Goal: Task Accomplishment & Management: Use online tool/utility

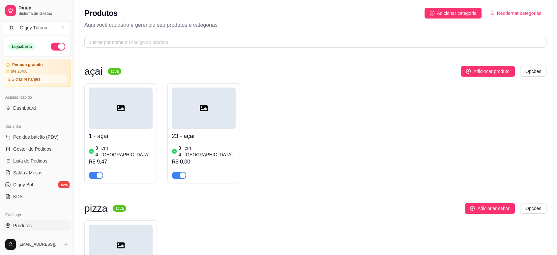
click at [73, 116] on button "Toggle Sidebar" at bounding box center [73, 127] width 5 height 255
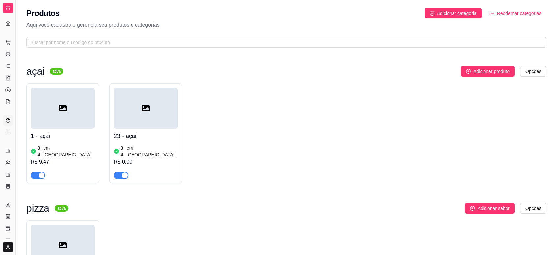
click at [17, 109] on button "Toggle Sidebar" at bounding box center [15, 127] width 5 height 255
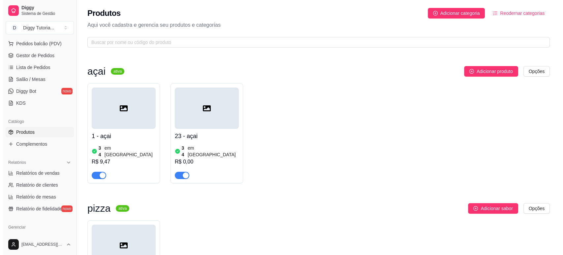
scroll to position [109, 0]
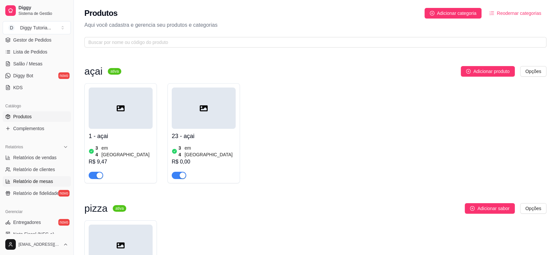
click at [49, 177] on link "Relatório de mesas" at bounding box center [37, 181] width 68 height 11
select select "TOTAL_OF_ORDERS"
select select "7"
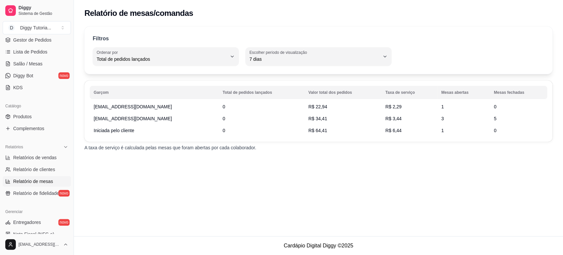
click at [219, 105] on td "0" at bounding box center [262, 107] width 86 height 12
drag, startPoint x: 207, startPoint y: 106, endPoint x: 203, endPoint y: 106, distance: 4.1
click at [219, 106] on td "0" at bounding box center [262, 107] width 86 height 12
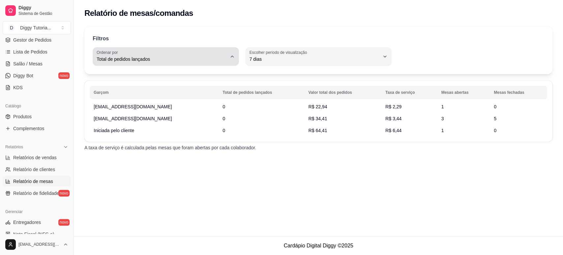
click at [208, 60] on span "Total de pedidos lançados" at bounding box center [162, 59] width 130 height 7
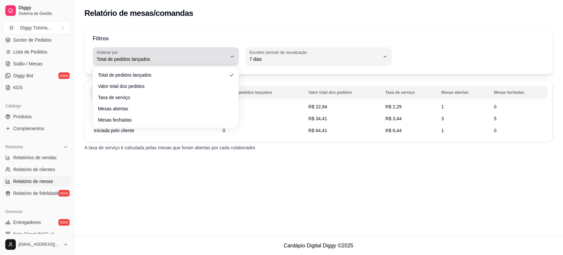
click at [208, 60] on span "Total de pedidos lançados" at bounding box center [162, 59] width 130 height 7
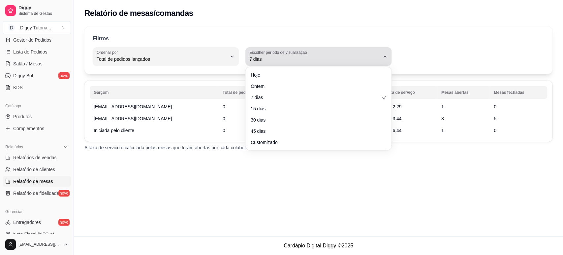
click at [257, 59] on span "7 dias" at bounding box center [314, 59] width 130 height 7
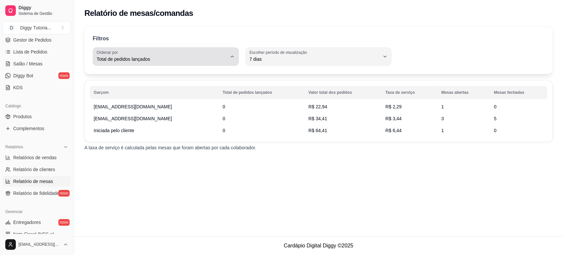
click at [201, 60] on span "Total de pedidos lançados" at bounding box center [162, 59] width 130 height 7
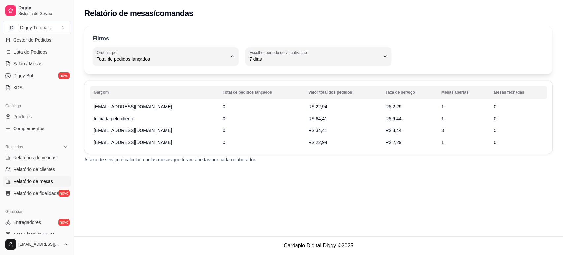
click at [234, 29] on div "Filtros TOTAL_OF_ORDERS Ordenar por Total de pedidos lançados Valor total dos p…" at bounding box center [318, 49] width 468 height 47
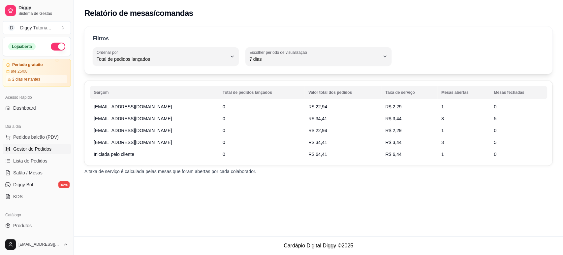
click at [28, 149] on span "Gestor de Pedidos" at bounding box center [32, 148] width 38 height 7
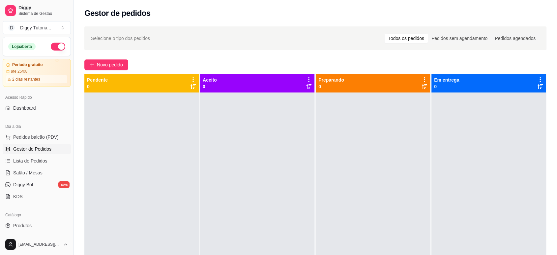
scroll to position [37, 0]
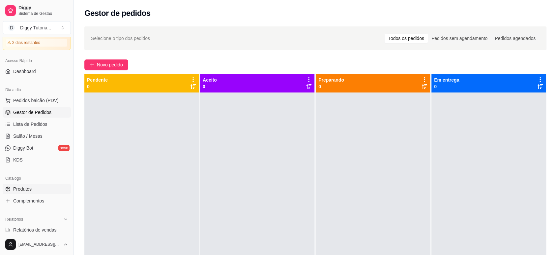
click at [22, 185] on span "Produtos" at bounding box center [22, 188] width 18 height 7
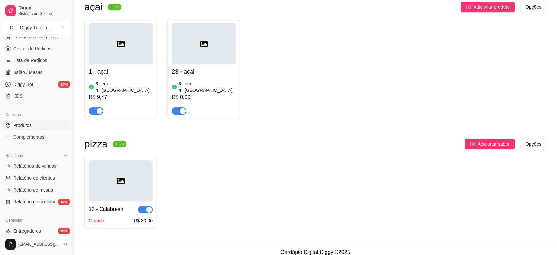
scroll to position [146, 0]
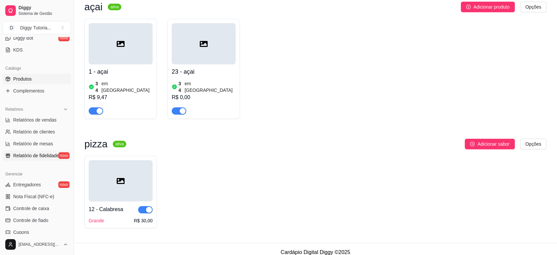
drag, startPoint x: 45, startPoint y: 157, endPoint x: 42, endPoint y: 154, distance: 4.0
click at [45, 157] on span "Relatório de fidelidade" at bounding box center [36, 155] width 46 height 7
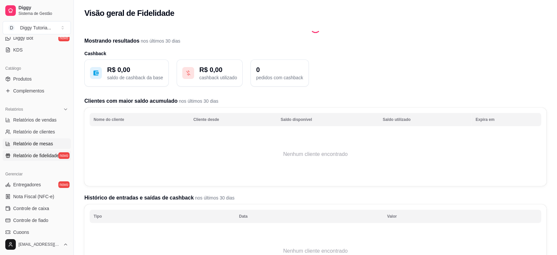
click at [37, 146] on link "Relatório de mesas" at bounding box center [37, 143] width 68 height 11
select select "TOTAL_OF_ORDERS"
select select "7"
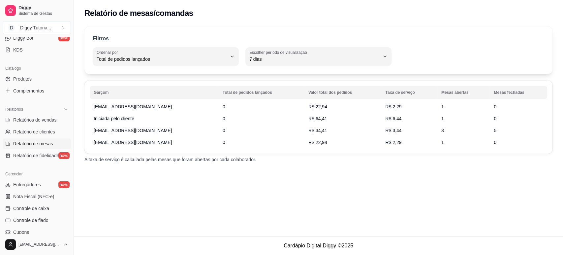
drag, startPoint x: 140, startPoint y: 114, endPoint x: 119, endPoint y: 110, distance: 22.2
click at [121, 111] on tbody "[EMAIL_ADDRESS][DOMAIN_NAME] 0 R$ 22,94 R$ 2,29 1 0 Iniciada pelo cliente 0 R$ …" at bounding box center [318, 124] width 457 height 47
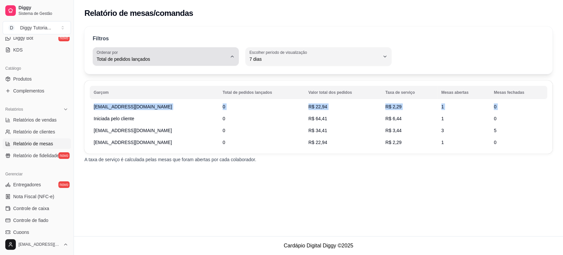
click at [172, 58] on span "Total de pedidos lançados" at bounding box center [162, 59] width 130 height 7
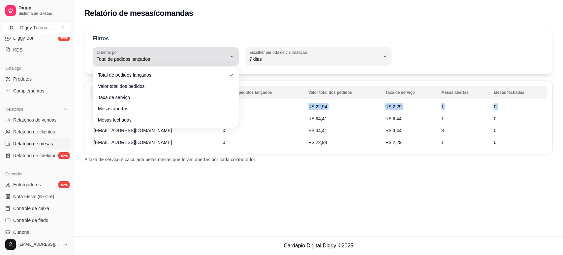
click at [161, 56] on span "Total de pedidos lançados" at bounding box center [162, 59] width 130 height 7
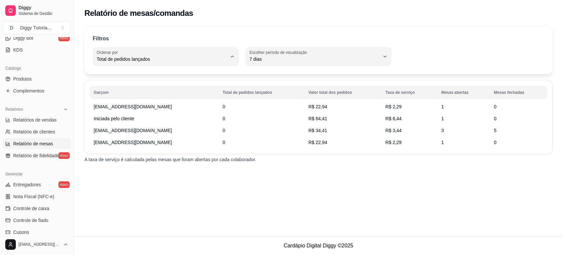
click at [183, 160] on p "A taxa de serviço é calculada pelas mesas que foram abertas por cada colaborado…" at bounding box center [318, 159] width 468 height 7
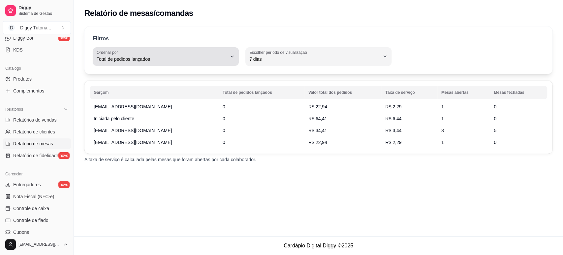
click at [191, 50] on div "Total de pedidos lançados" at bounding box center [162, 56] width 130 height 13
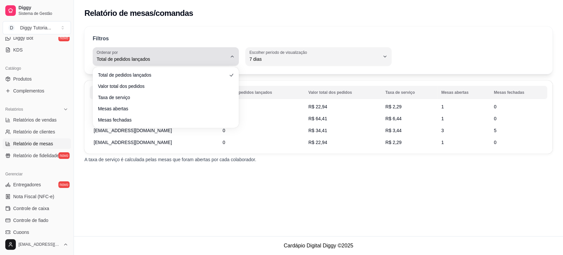
click at [191, 52] on div "Total de pedidos lançados" at bounding box center [162, 56] width 130 height 13
click at [189, 53] on div "Total de pedidos lançados" at bounding box center [162, 56] width 130 height 13
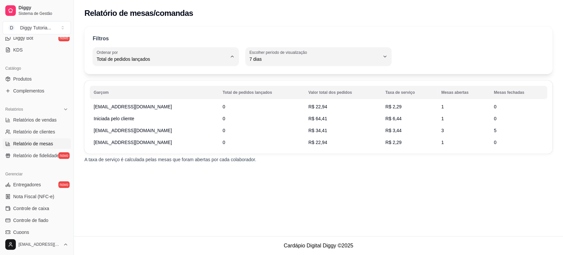
click at [218, 170] on div "Relatório de mesas/comandas Filtros TOTAL_OF_ORDERS Ordenar por Total de pedido…" at bounding box center [318, 118] width 489 height 236
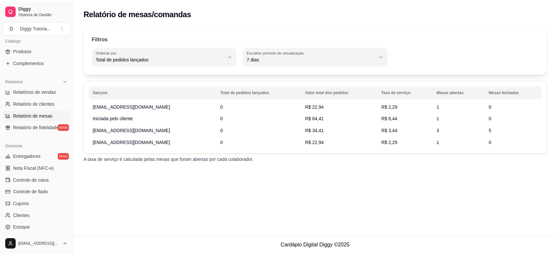
scroll to position [229, 0]
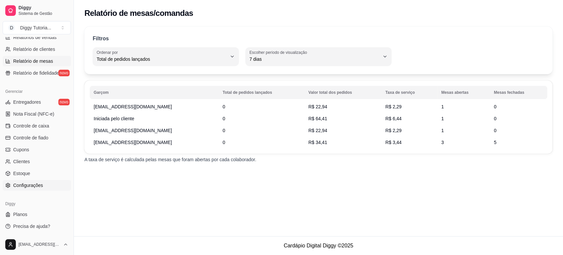
click at [44, 186] on link "Configurações" at bounding box center [37, 185] width 68 height 11
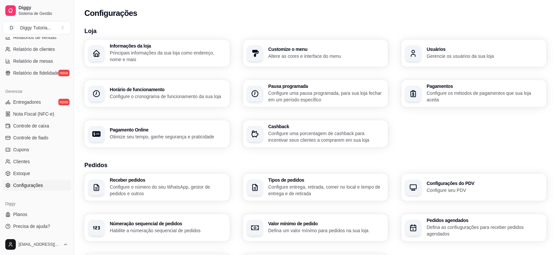
click at [433, 47] on h3 "Usuários" at bounding box center [485, 49] width 116 height 5
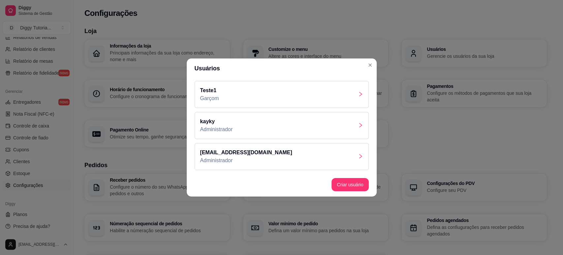
click at [299, 89] on div "Teste1 Garçom" at bounding box center [282, 94] width 174 height 27
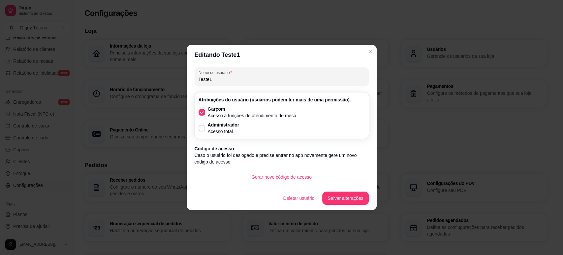
click at [284, 172] on button "Gerar novo código de acesso" at bounding box center [281, 176] width 71 height 13
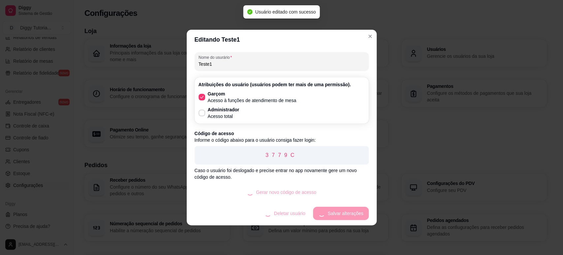
click at [286, 156] on p "3779C" at bounding box center [282, 155] width 164 height 8
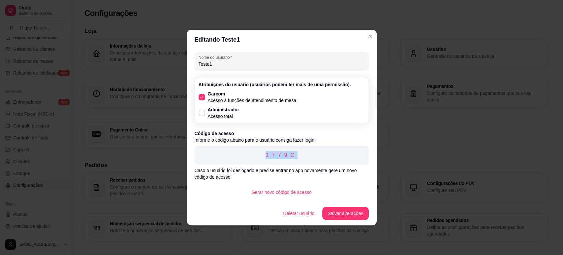
copy p "3779C"
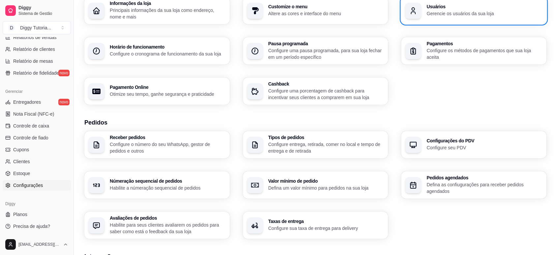
scroll to position [146, 0]
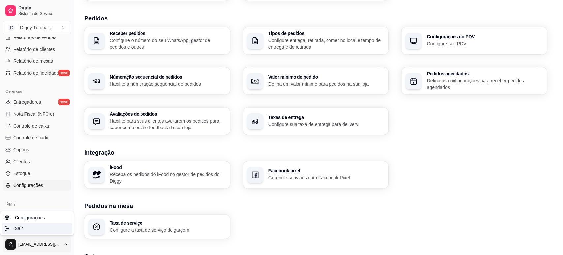
click at [35, 227] on div "Sair" at bounding box center [37, 228] width 71 height 11
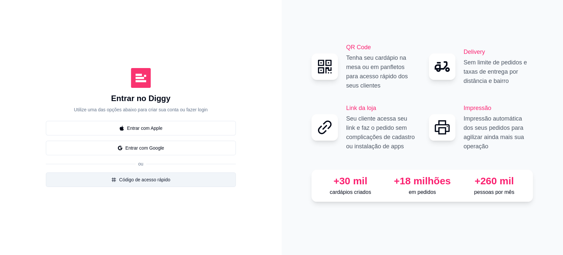
click at [132, 178] on button "Código de acesso rápido" at bounding box center [141, 179] width 190 height 15
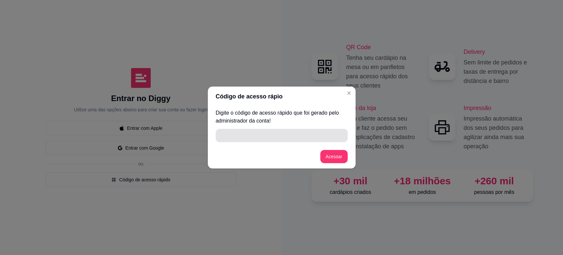
click at [257, 139] on input "" at bounding box center [282, 135] width 124 height 13
paste input "3779C"
type input "3779C"
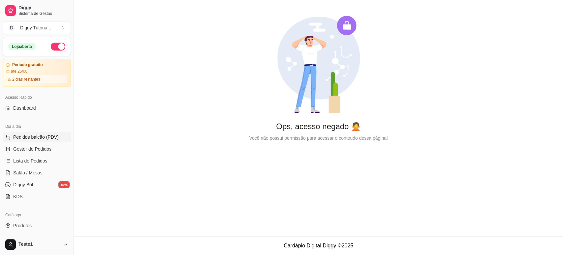
click at [37, 135] on span "Pedidos balcão (PDV)" at bounding box center [36, 137] width 46 height 7
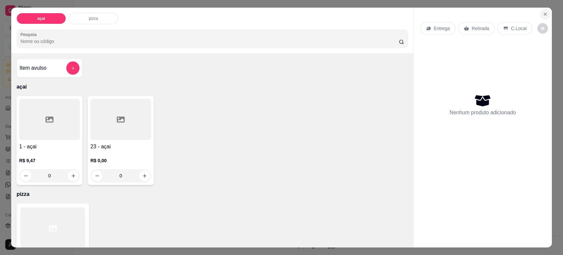
click at [545, 13] on button "Close" at bounding box center [545, 14] width 11 height 11
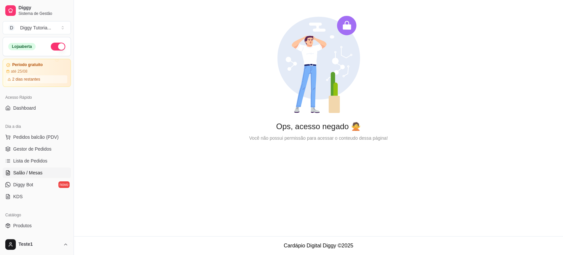
click at [41, 171] on span "Salão / Mesas" at bounding box center [27, 172] width 29 height 7
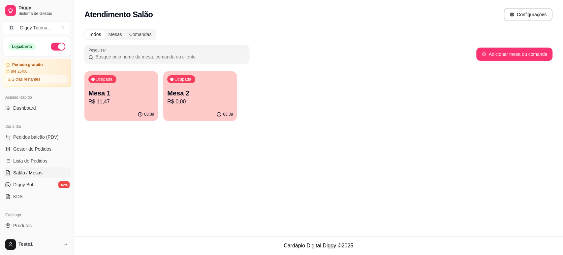
click at [131, 98] on p "R$ 11,47" at bounding box center [121, 102] width 66 height 8
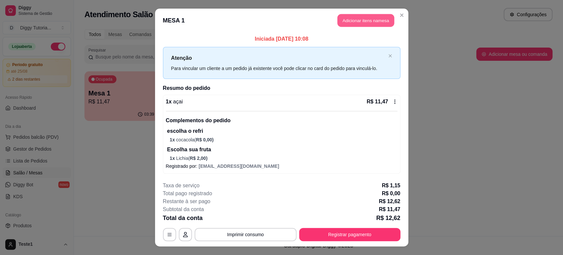
click at [366, 21] on button "Adicionar itens na mesa" at bounding box center [365, 20] width 57 height 13
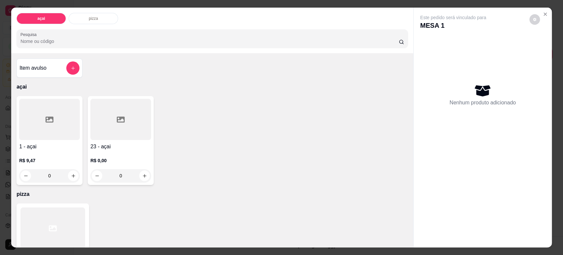
click at [70, 180] on div "0" at bounding box center [49, 175] width 61 height 13
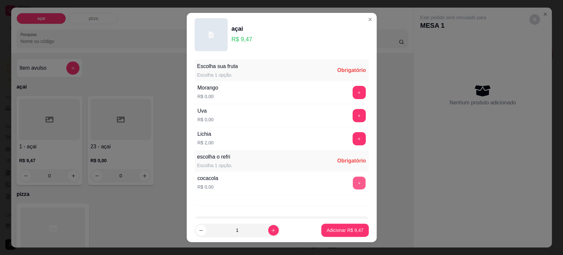
click at [352, 182] on button "+" at bounding box center [358, 182] width 13 height 13
click at [352, 132] on button "+" at bounding box center [358, 138] width 13 height 13
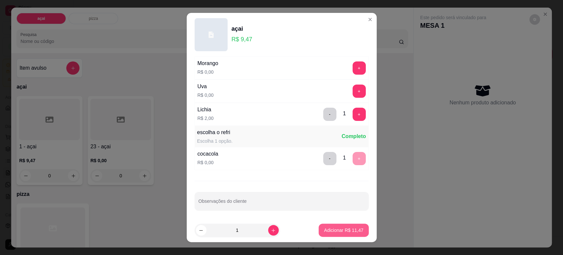
click at [334, 225] on button "Adicionar R$ 11,47" at bounding box center [344, 229] width 50 height 13
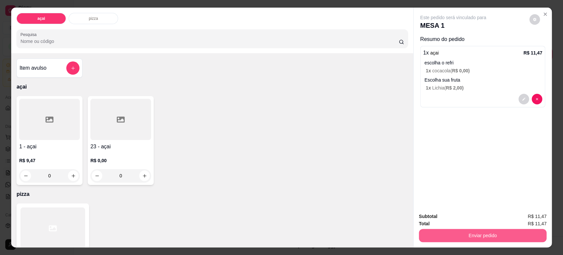
click at [467, 233] on button "Enviar pedido" at bounding box center [483, 234] width 128 height 13
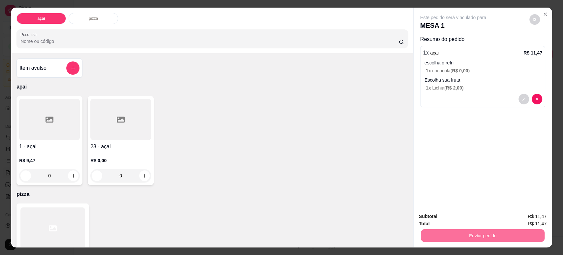
click at [487, 220] on button "Não registrar e enviar pedido" at bounding box center [460, 219] width 67 height 12
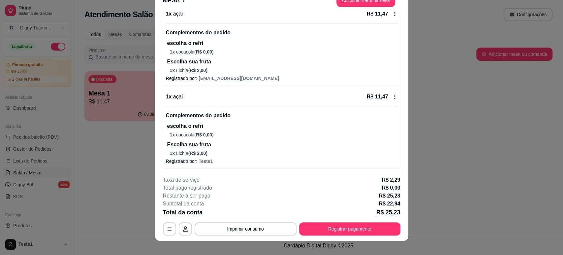
scroll to position [20, 0]
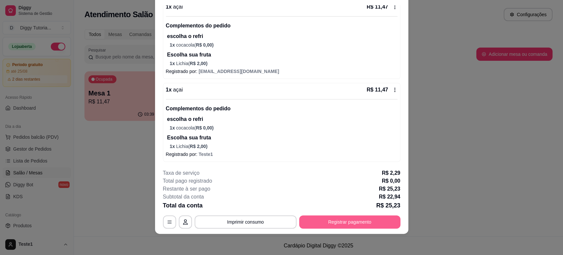
click at [338, 221] on button "Registrar pagamento" at bounding box center [349, 221] width 101 height 13
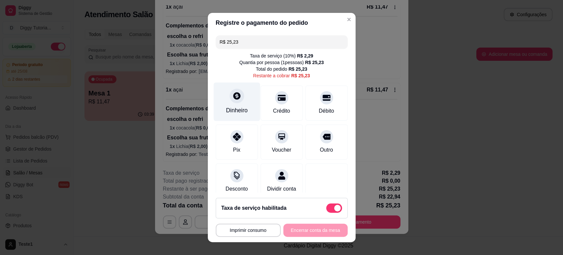
click at [237, 108] on div "Dinheiro" at bounding box center [237, 110] width 22 height 9
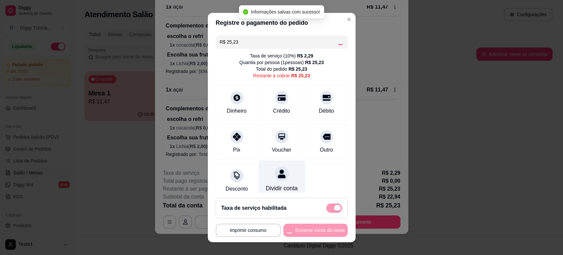
type input "R$ 0,00"
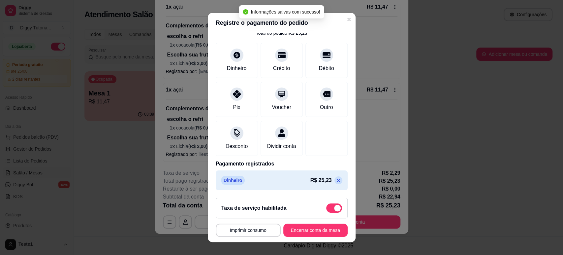
scroll to position [43, 0]
click at [310, 231] on button "Encerrar conta da mesa" at bounding box center [315, 229] width 64 height 13
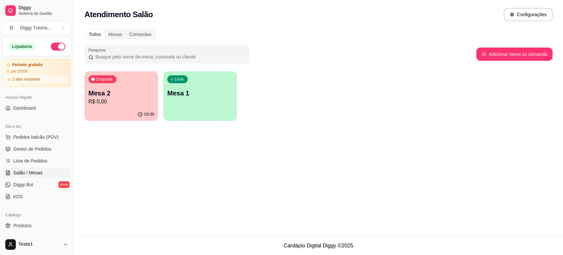
scroll to position [110, 0]
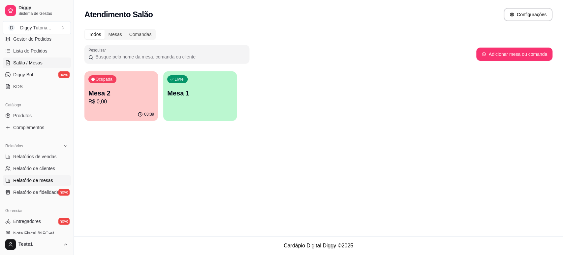
click at [35, 180] on span "Relatório de mesas" at bounding box center [33, 180] width 40 height 7
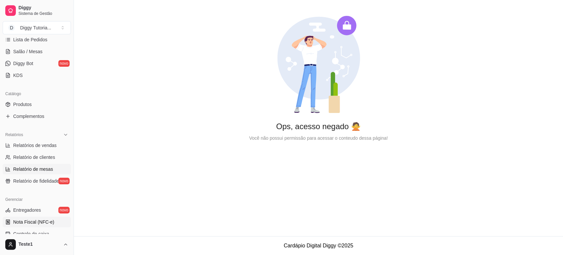
scroll to position [229, 0]
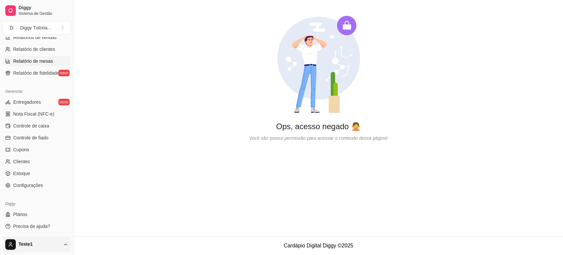
click at [51, 243] on html "Diggy Sistema de Gestão D Diggy Tutoria ... Loja aberta Período gratuito até 25…" at bounding box center [281, 127] width 563 height 255
click at [36, 230] on div "Sair" at bounding box center [37, 228] width 71 height 11
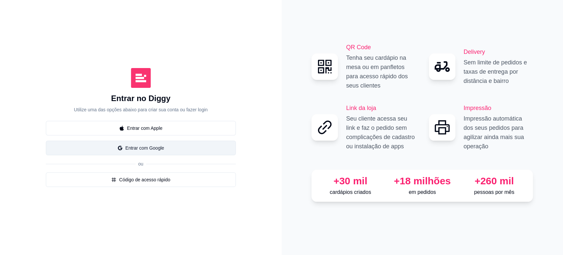
click at [148, 148] on button "Entrar com Google" at bounding box center [141, 147] width 190 height 15
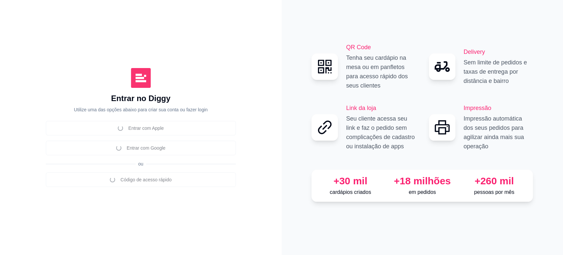
select select "TOTAL_OF_ORDERS"
select select "7"
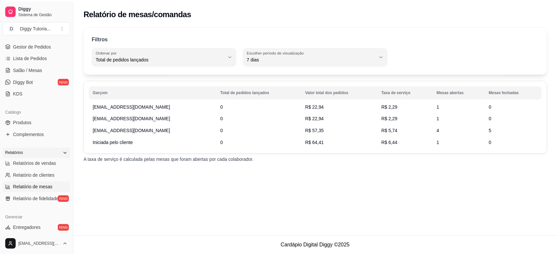
scroll to position [110, 0]
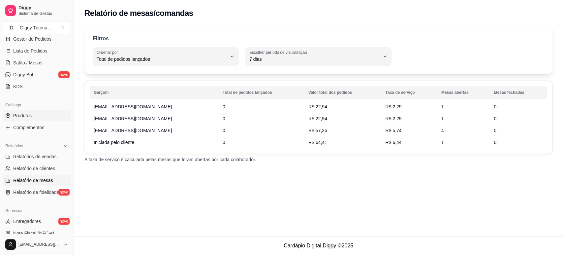
click at [22, 113] on span "Produtos" at bounding box center [22, 115] width 18 height 7
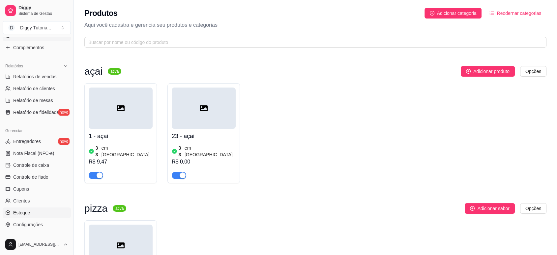
scroll to position [229, 0]
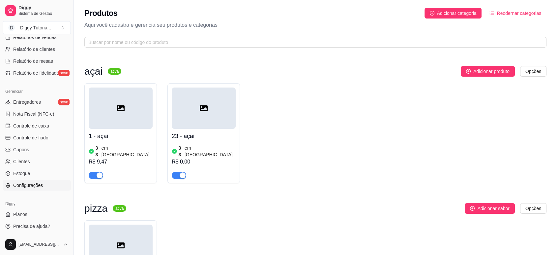
click at [32, 188] on link "Configurações" at bounding box center [37, 185] width 68 height 11
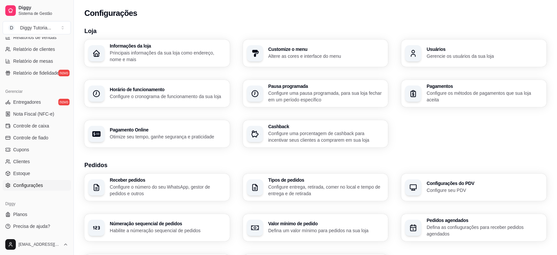
click at [415, 57] on icon "button" at bounding box center [413, 53] width 8 height 8
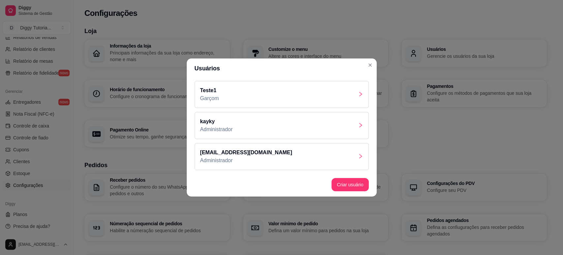
click at [303, 98] on div "Teste1 Garçom" at bounding box center [282, 94] width 174 height 27
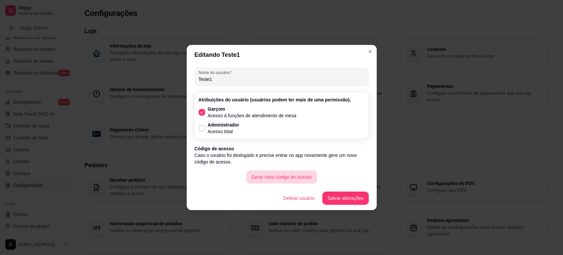
click at [285, 173] on button "Gerar novo código de acesso" at bounding box center [281, 176] width 71 height 13
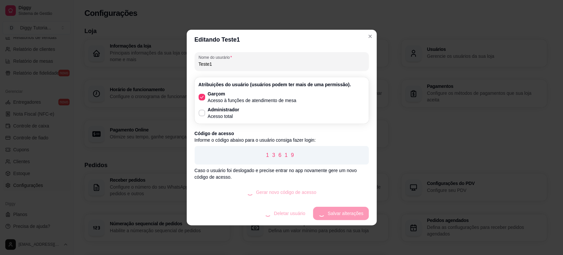
click at [288, 155] on p "13619" at bounding box center [282, 155] width 164 height 8
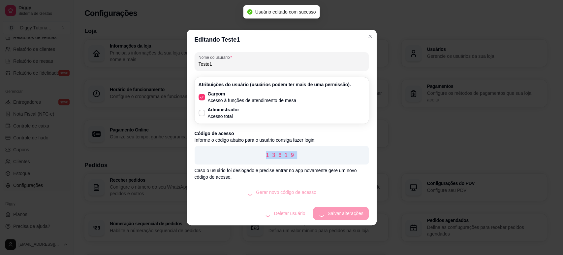
copy p "13619"
click at [364, 39] on header "Editando Teste1" at bounding box center [282, 40] width 190 height 20
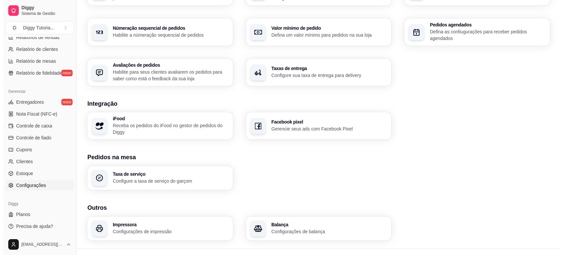
scroll to position [207, 0]
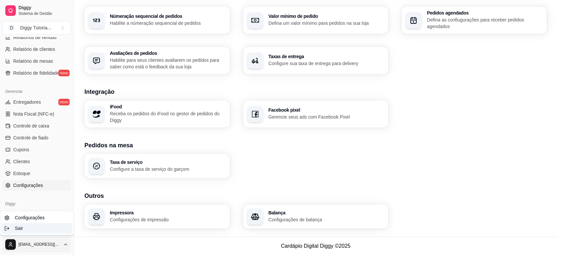
click at [37, 229] on div "Sair" at bounding box center [37, 228] width 71 height 11
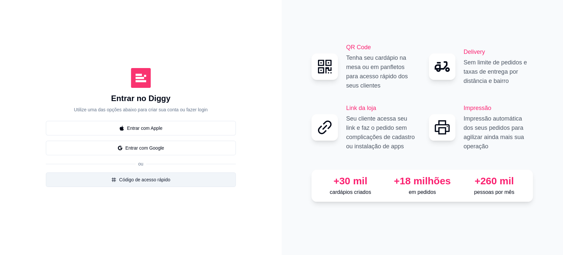
click at [147, 172] on button "Código de acesso rápido" at bounding box center [141, 179] width 190 height 15
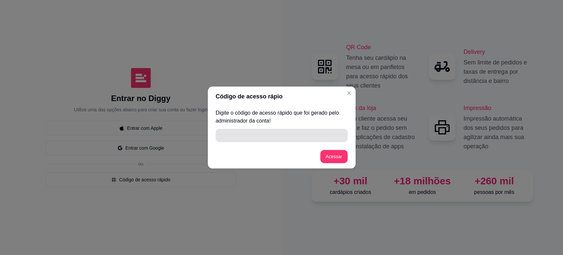
click at [232, 134] on input "" at bounding box center [282, 135] width 124 height 13
paste input "13619"
type input "13619"
click at [348, 156] on footer "Acessar" at bounding box center [282, 156] width 148 height 24
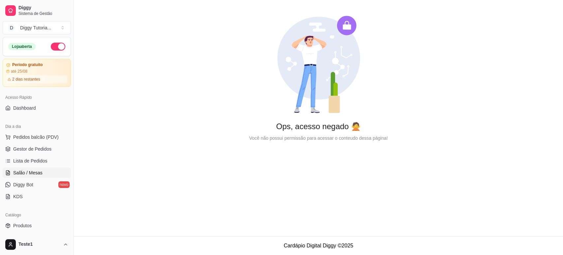
click at [35, 172] on span "Salão / Mesas" at bounding box center [27, 172] width 29 height 7
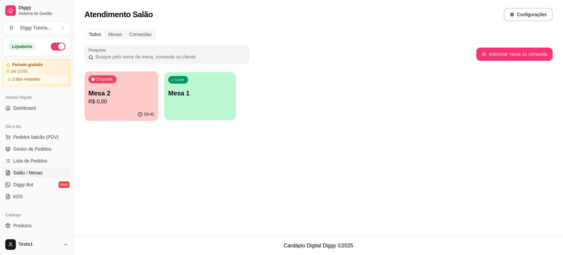
click at [211, 95] on p "Mesa 1" at bounding box center [200, 93] width 64 height 9
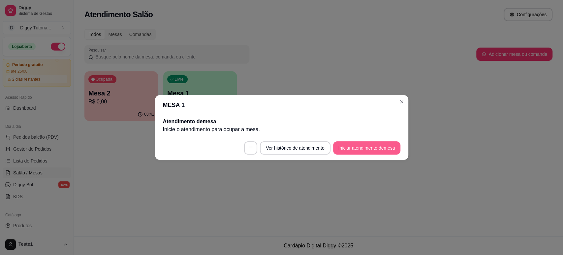
click at [364, 151] on button "Iniciar atendimento de mesa" at bounding box center [366, 147] width 67 height 13
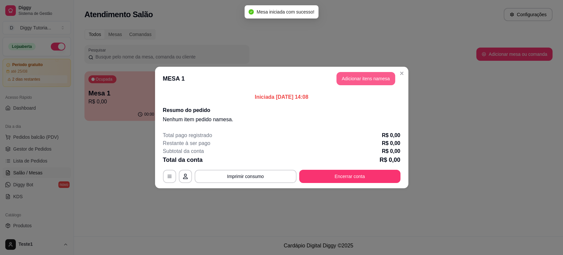
click at [359, 78] on button "Adicionar itens na mesa" at bounding box center [365, 78] width 59 height 13
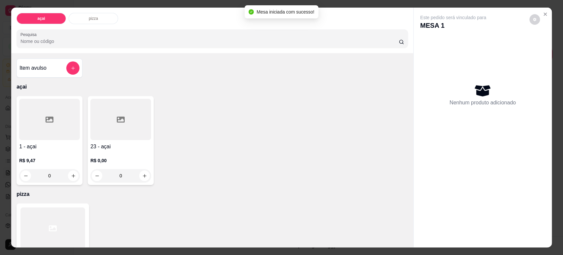
click at [69, 179] on div "0" at bounding box center [49, 175] width 61 height 13
click at [72, 173] on div "0" at bounding box center [49, 175] width 61 height 13
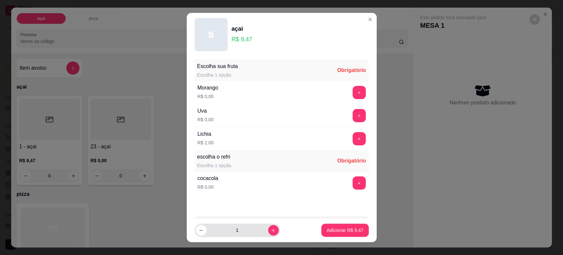
click at [268, 228] on button "increase-product-quantity" at bounding box center [273, 230] width 11 height 11
type input "2"
click at [349, 175] on div "cocacola R$ 0,00 +" at bounding box center [282, 182] width 174 height 23
click at [352, 179] on button "+" at bounding box center [358, 182] width 13 height 13
click at [350, 130] on div "Lichia R$ 2,00 +" at bounding box center [282, 138] width 174 height 23
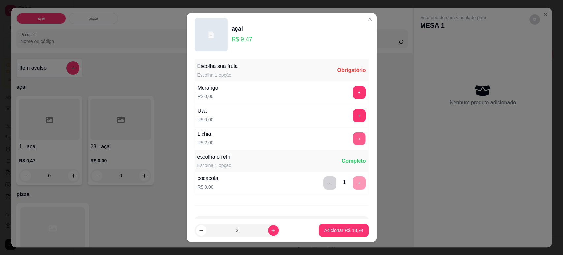
click at [352, 139] on button "+" at bounding box center [358, 138] width 13 height 13
click at [330, 232] on p "Adicionar R$ 22,94" at bounding box center [343, 230] width 39 height 7
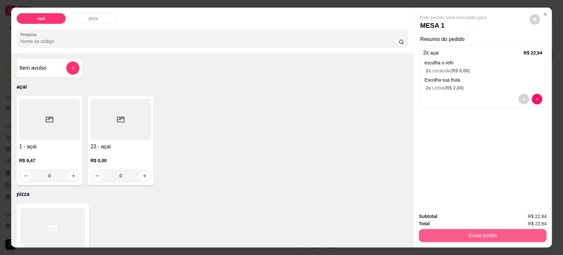
click at [471, 235] on button "Enviar pedido" at bounding box center [483, 234] width 128 height 13
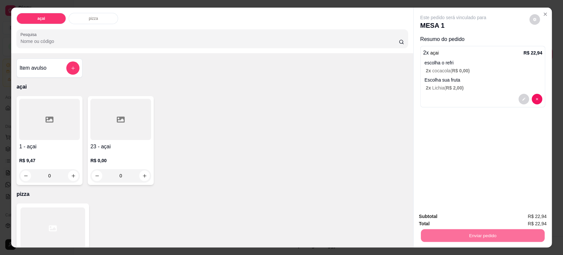
click at [477, 218] on button "Não registrar e enviar pedido" at bounding box center [460, 219] width 67 height 12
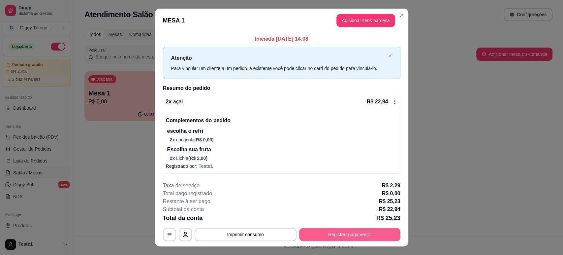
click at [360, 233] on button "Registrar pagamento" at bounding box center [349, 234] width 101 height 13
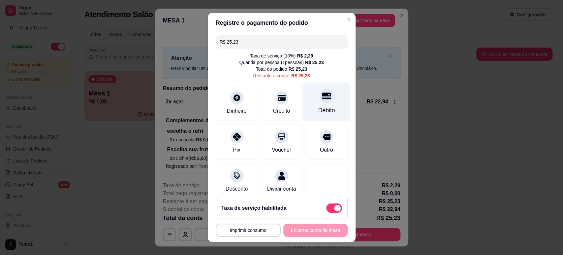
click at [303, 105] on div "Débito" at bounding box center [326, 101] width 46 height 39
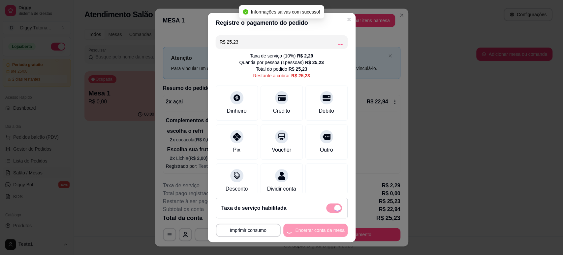
type input "R$ 0,00"
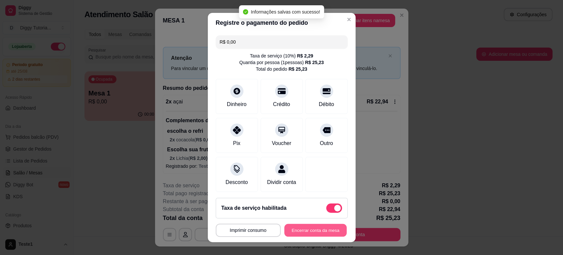
click at [306, 234] on button "Encerrar conta da mesa" at bounding box center [315, 230] width 62 height 13
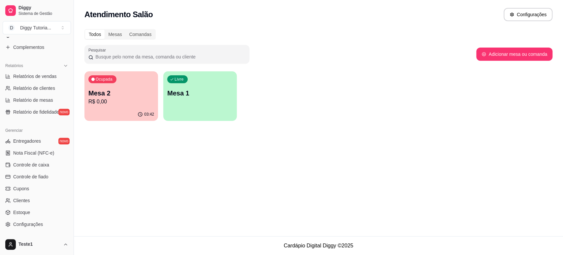
scroll to position [229, 0]
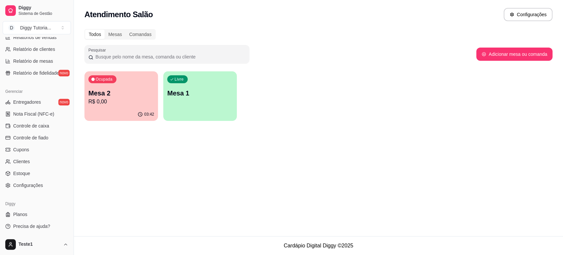
click at [55, 243] on html "Diggy Sistema de Gestão D Diggy Tutoria ... Loja aberta Período gratuito até 25…" at bounding box center [281, 127] width 563 height 255
click at [41, 230] on div "Sair" at bounding box center [37, 228] width 71 height 11
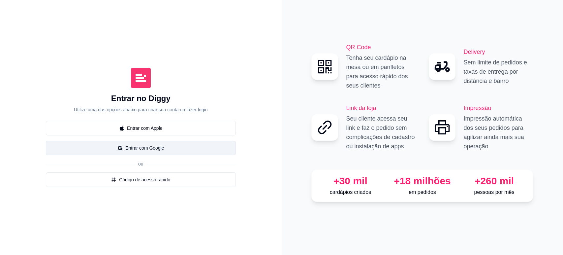
click at [148, 149] on button "Entrar com Google" at bounding box center [141, 147] width 190 height 15
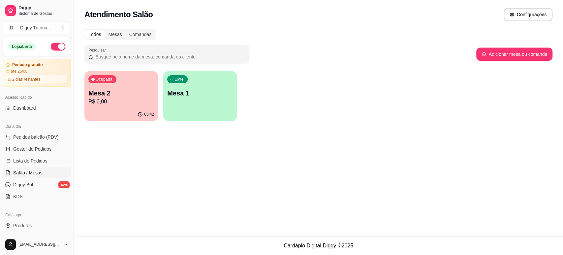
click at [78, 75] on div "Todos Mesas Comandas Pesquisar Adicionar mesa ou comanda Ocupada Mesa 2 R$ 0,00…" at bounding box center [318, 77] width 489 height 104
click at [71, 73] on button "Toggle Sidebar" at bounding box center [73, 127] width 5 height 255
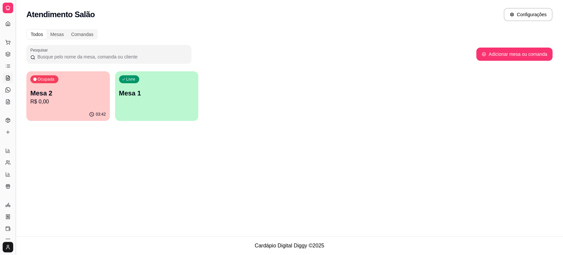
click at [15, 46] on button "Toggle Sidebar" at bounding box center [15, 127] width 5 height 255
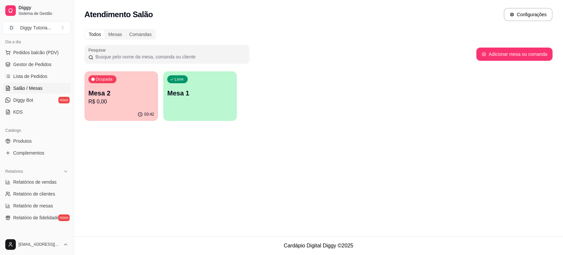
scroll to position [146, 0]
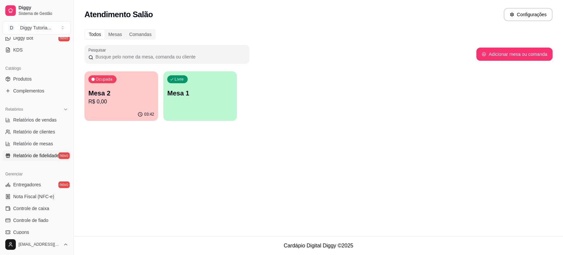
click at [31, 150] on link "Relatório de fidelidade novo" at bounding box center [37, 155] width 68 height 11
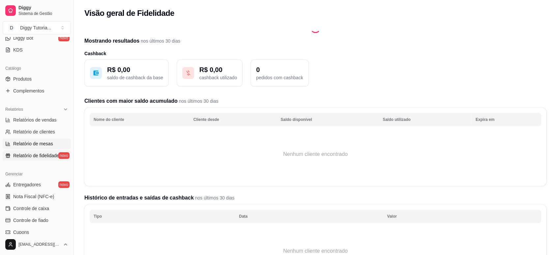
click at [39, 142] on span "Relatório de mesas" at bounding box center [33, 143] width 40 height 7
select select "TOTAL_OF_ORDERS"
select select "7"
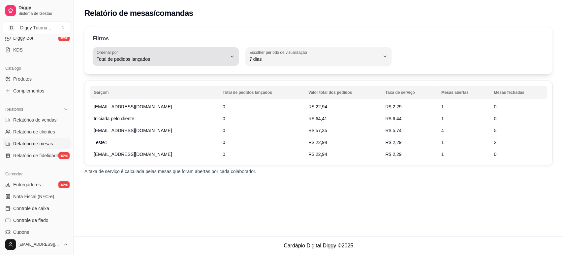
click at [136, 57] on span "Total de pedidos lançados" at bounding box center [162, 59] width 130 height 7
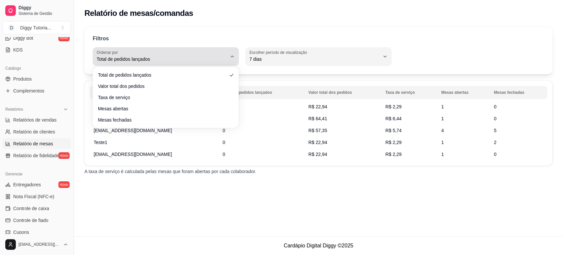
click at [136, 57] on span "Total de pedidos lançados" at bounding box center [162, 59] width 130 height 7
click at [150, 53] on div "Total de pedidos lançados" at bounding box center [162, 56] width 130 height 13
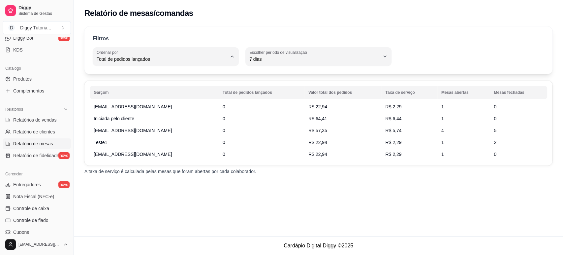
drag, startPoint x: 244, startPoint y: 205, endPoint x: 237, endPoint y: 201, distance: 8.6
click at [244, 205] on div "Relatório de mesas/comandas Filtros TOTAL_OF_ORDERS Ordenar por Total de pedido…" at bounding box center [318, 118] width 489 height 236
click at [106, 61] on span "Total de pedidos lançados" at bounding box center [162, 59] width 130 height 7
click at [122, 85] on span "Valor total dos pedidos" at bounding box center [163, 85] width 124 height 6
type input "TOTAL_AMOUNT_OF_ORDERS"
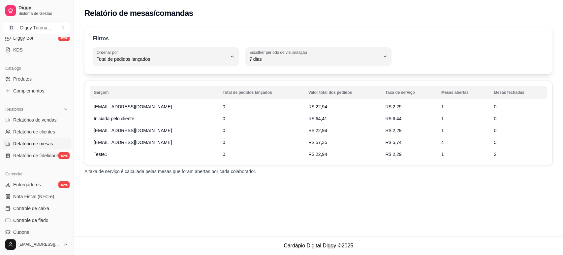
select select "TOTAL_AMOUNT_OF_ORDERS"
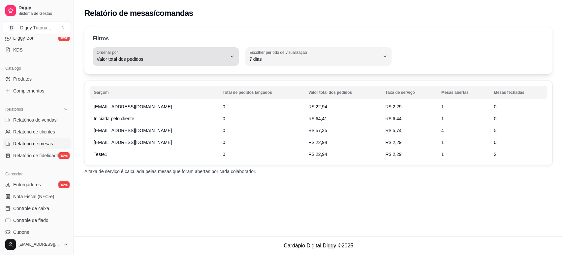
click at [129, 65] on button "Ordenar por Valor total dos pedidos" at bounding box center [166, 56] width 146 height 18
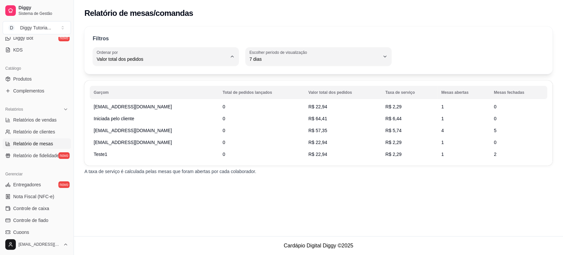
click at [129, 101] on li "Taxa de serviço" at bounding box center [165, 96] width 135 height 10
type input "SERVICE_FEE"
select select "SERVICE_FEE"
click at [131, 64] on button "Ordenar por Taxa de serviço" at bounding box center [166, 56] width 146 height 18
click at [120, 108] on span "Mesas abertas" at bounding box center [163, 107] width 124 height 6
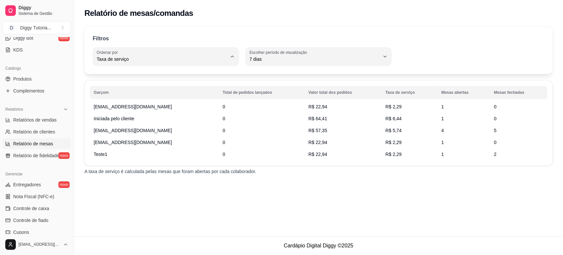
type input "TOTAL_OF_OPENED_ORIGINS"
select select "TOTAL_OF_OPENED_ORIGINS"
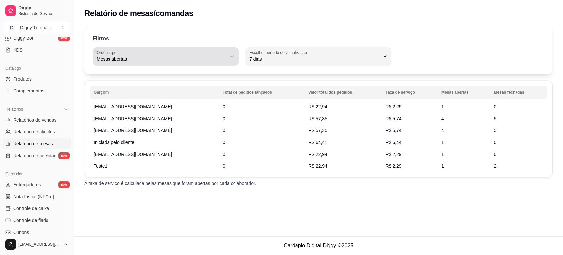
click at [131, 60] on span "Mesas abertas" at bounding box center [162, 59] width 130 height 7
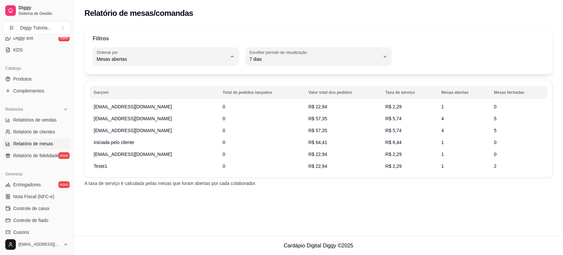
click at [125, 116] on span "Mesas fechadas" at bounding box center [163, 117] width 124 height 6
type input "TOTAL_OF_CLOSED_ORIGINS"
select select "TOTAL_OF_CLOSED_ORIGINS"
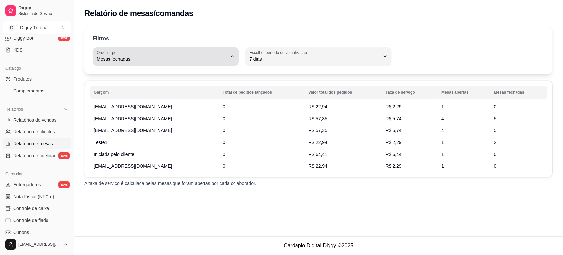
click at [131, 57] on span "Mesas fechadas" at bounding box center [162, 59] width 130 height 7
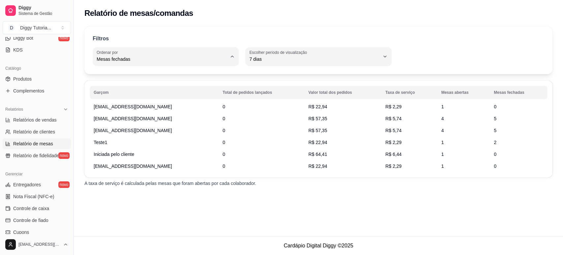
click at [125, 75] on span "Total de pedidos lançados" at bounding box center [163, 74] width 124 height 6
type input "TOTAL_OF_ORDERS"
select select "TOTAL_OF_ORDERS"
